Goal: Task Accomplishment & Management: Use online tool/utility

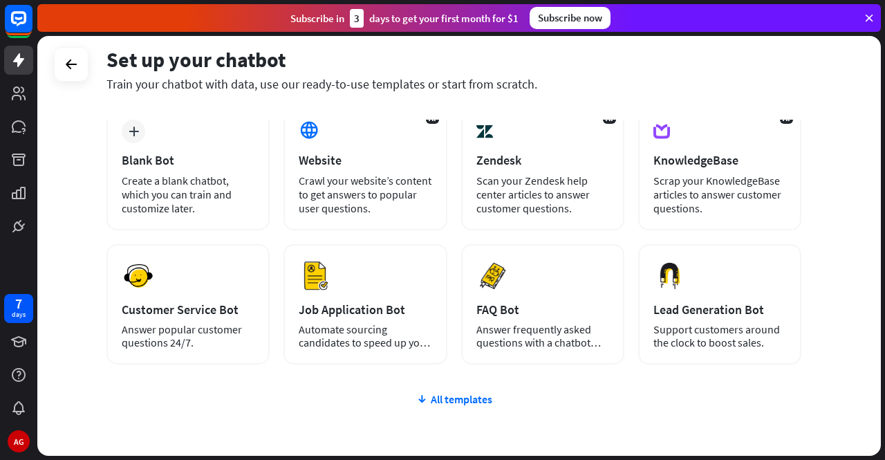
scroll to position [120, 0]
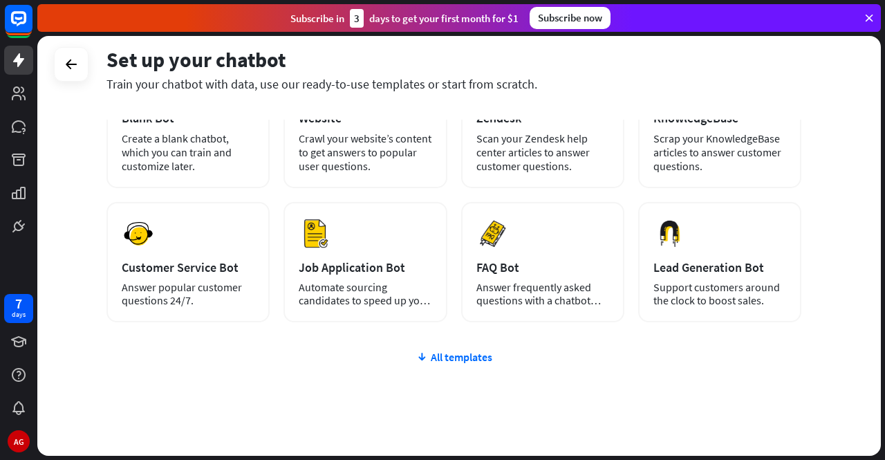
click at [431, 353] on div "All templates" at bounding box center [454, 357] width 695 height 14
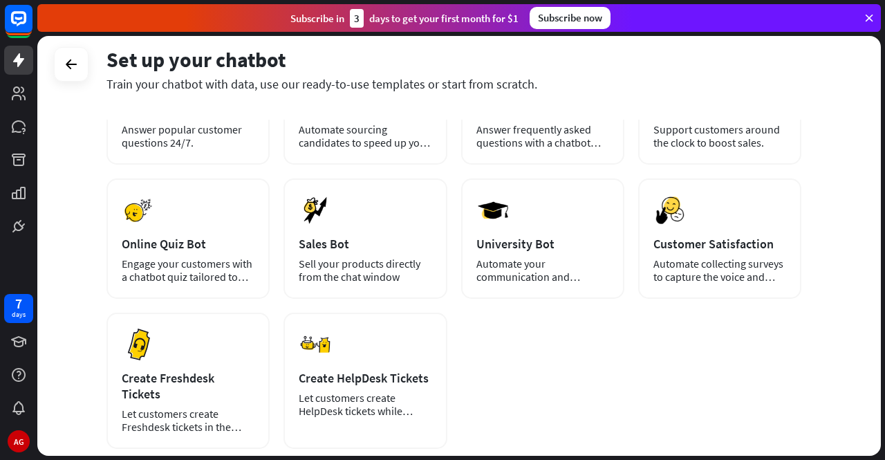
scroll to position [41, 0]
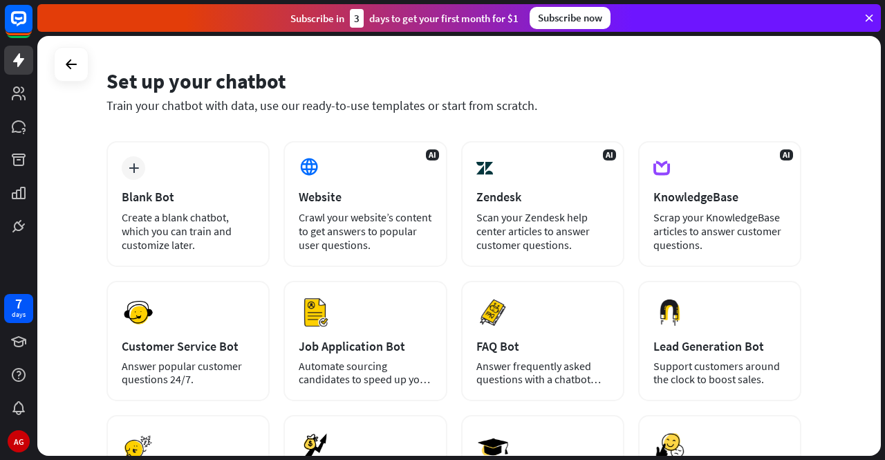
click at [397, 225] on div "Crawl your website’s content to get answers to popular user questions." at bounding box center [365, 230] width 133 height 41
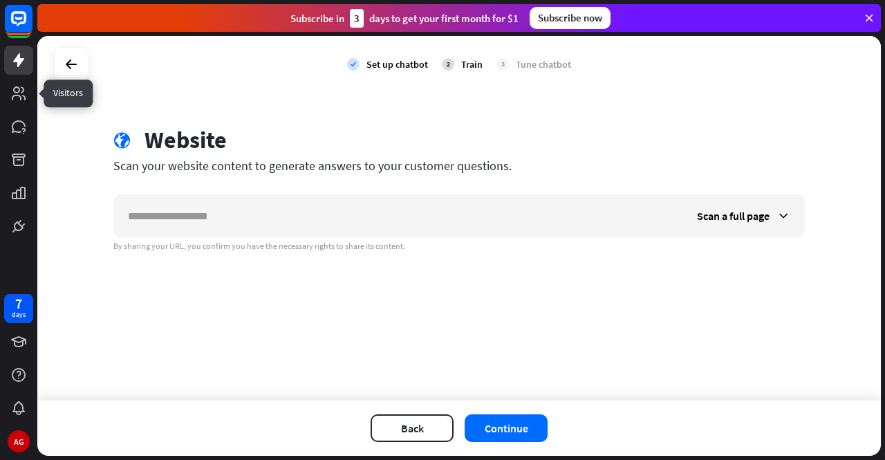
click at [0, 0] on icon at bounding box center [0, 0] width 0 height 0
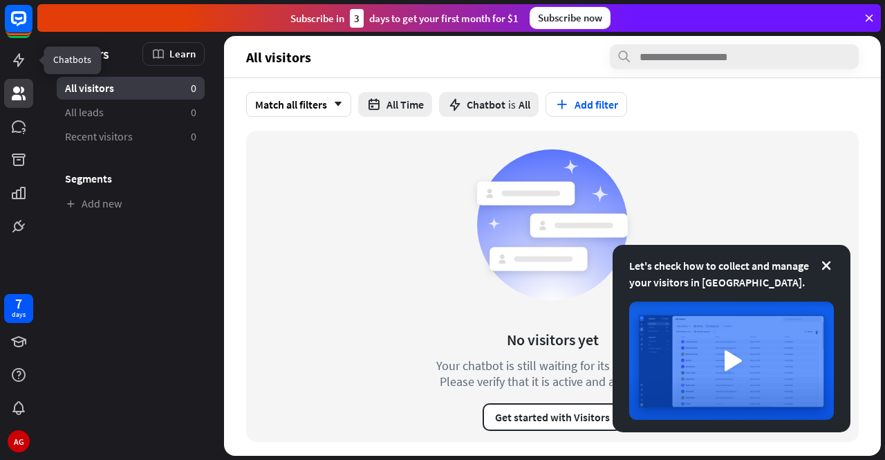
click at [0, 0] on icon at bounding box center [0, 0] width 0 height 0
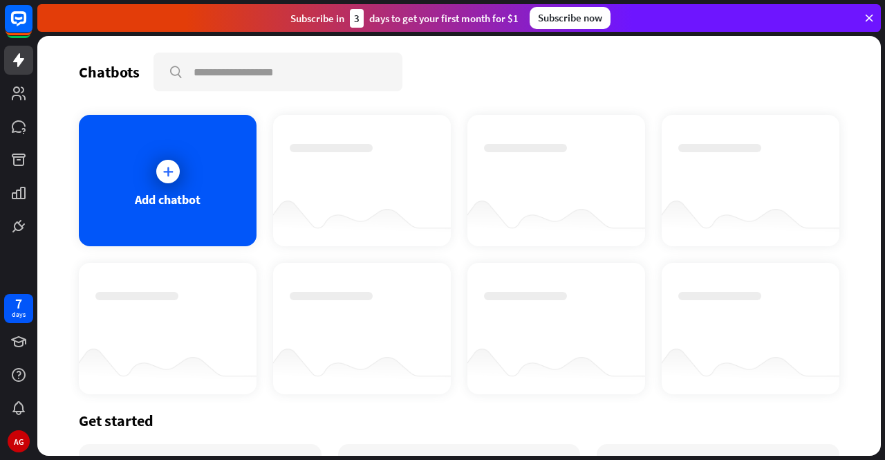
scroll to position [156, 0]
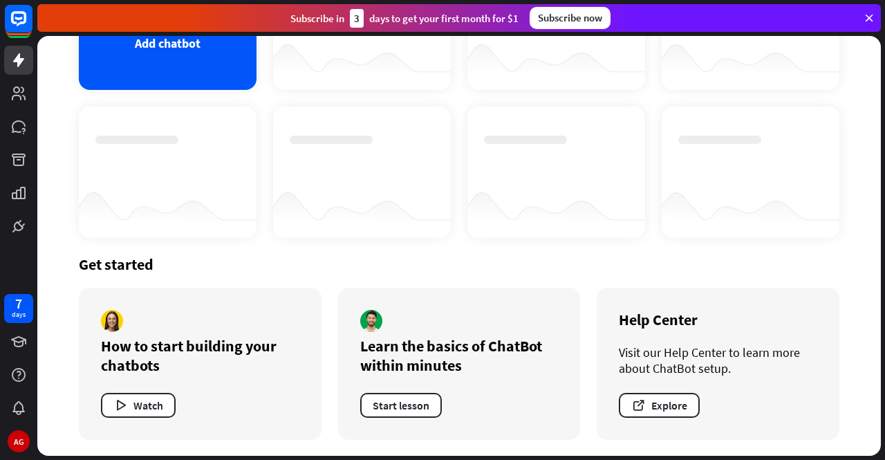
click at [183, 68] on div "Add chatbot" at bounding box center [168, 24] width 178 height 131
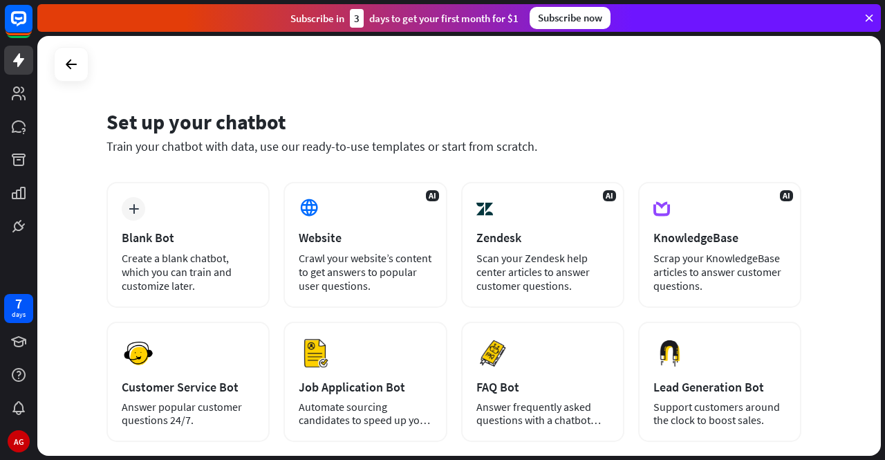
click at [372, 264] on div "Crawl your website’s content to get answers to popular user questions." at bounding box center [365, 271] width 133 height 41
